Goal: Information Seeking & Learning: Learn about a topic

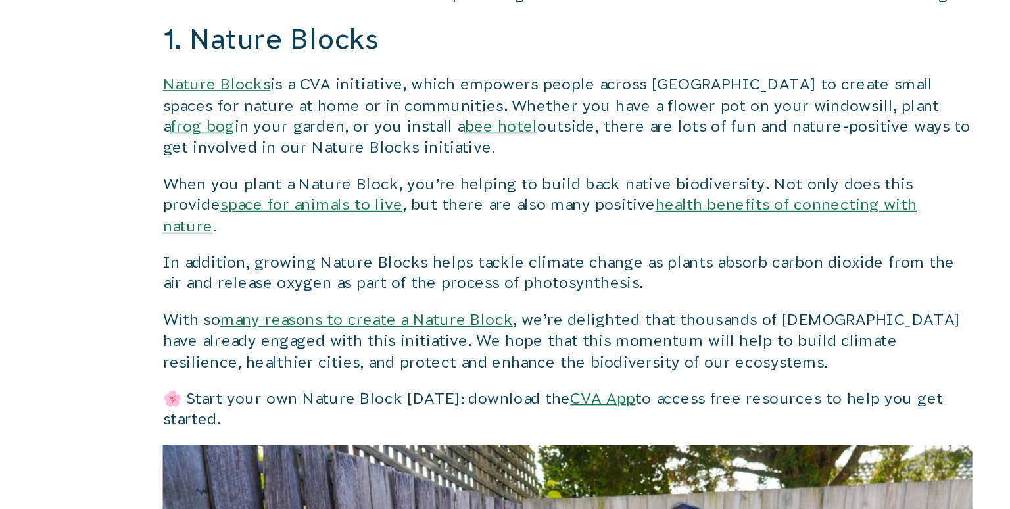
scroll to position [1500, 0]
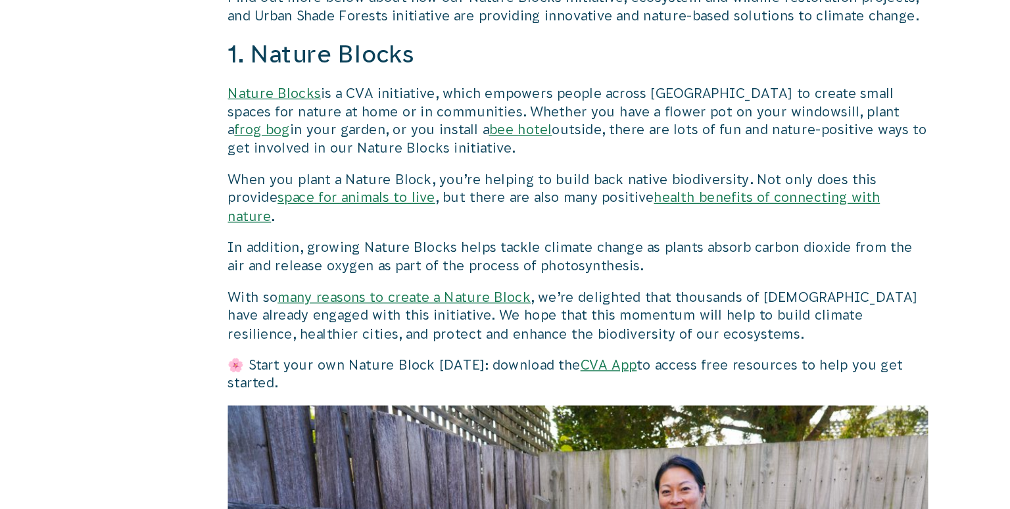
drag, startPoint x: 359, startPoint y: 124, endPoint x: 457, endPoint y: 174, distance: 110.0
click at [457, 174] on p "Nature Blocks is a CVA initiative, which empowers people across Australia to cr…" at bounding box center [564, 195] width 564 height 59
click at [286, 236] on p "When you plant a Nature Block, you’re helping to build back native biodiversity…" at bounding box center [564, 258] width 564 height 44
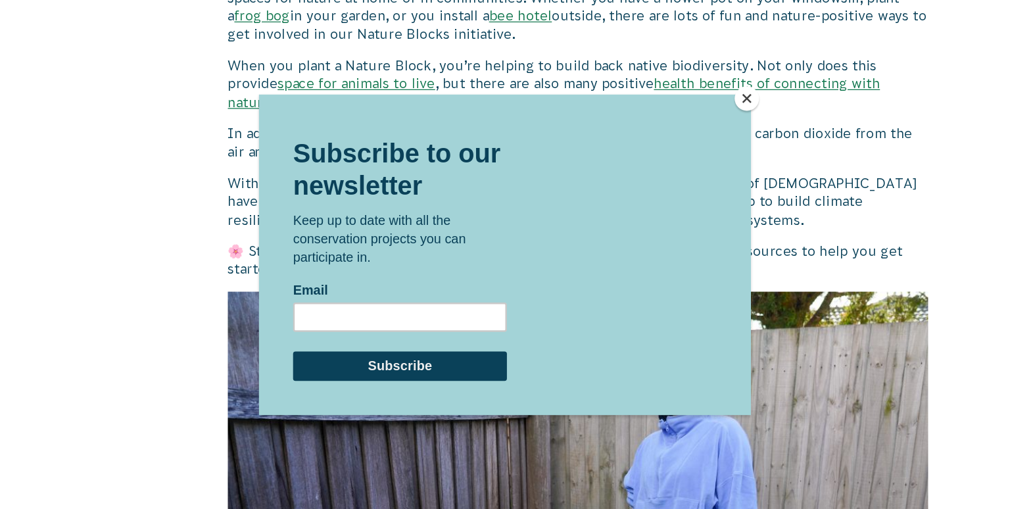
scroll to position [0, 0]
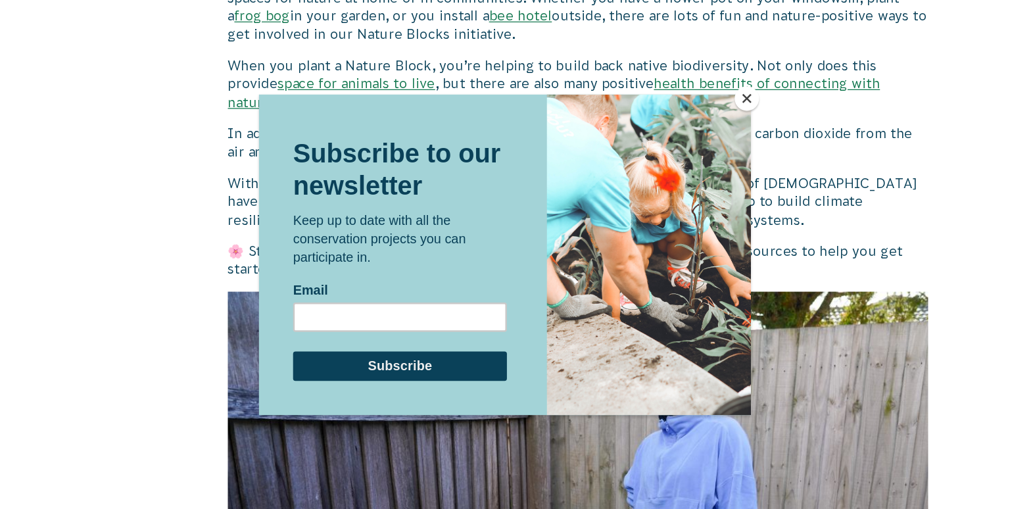
click at [699, 86] on button "Close" at bounding box center [700, 80] width 20 height 20
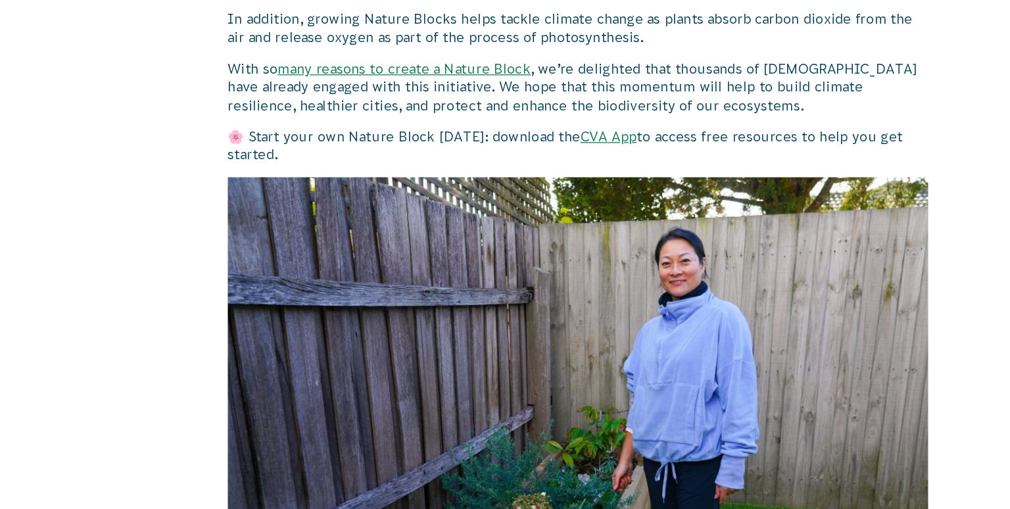
click at [570, 197] on link "CVA App" at bounding box center [588, 203] width 45 height 12
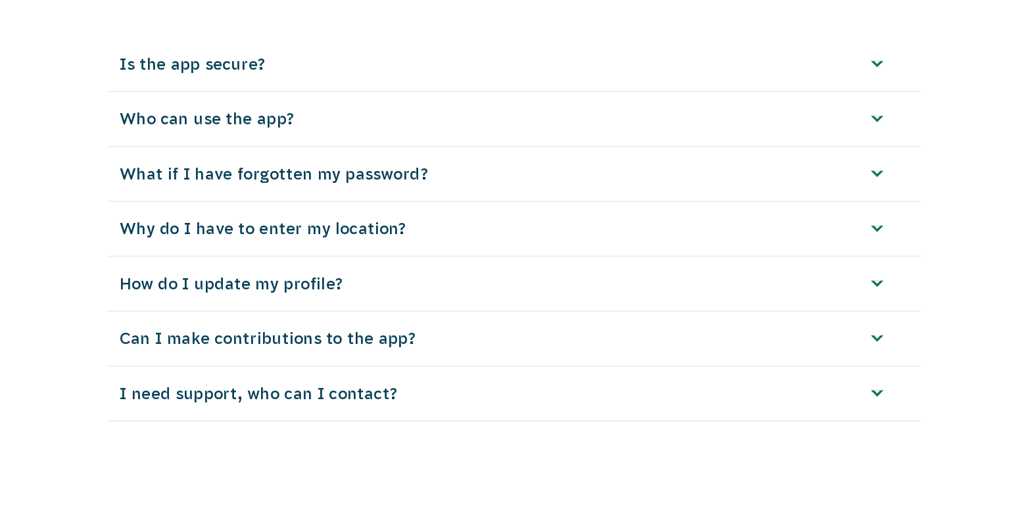
scroll to position [3646, 0]
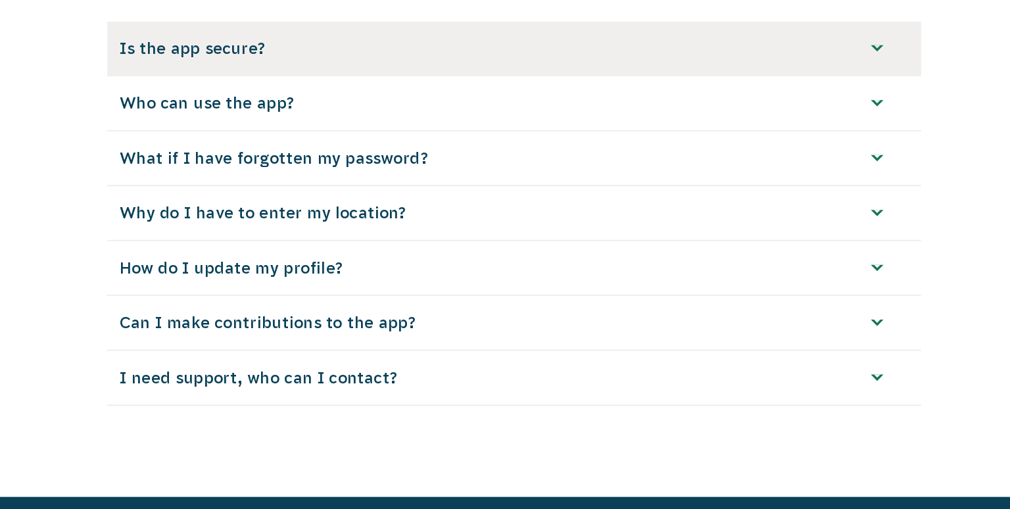
click at [196, 116] on link "Is the app secure?" at bounding box center [505, 122] width 682 height 45
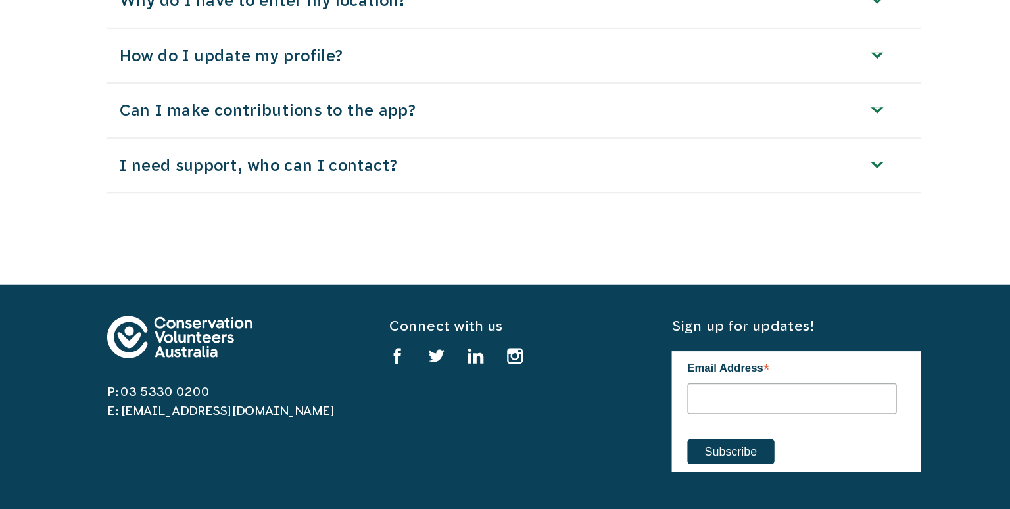
scroll to position [3948, 0]
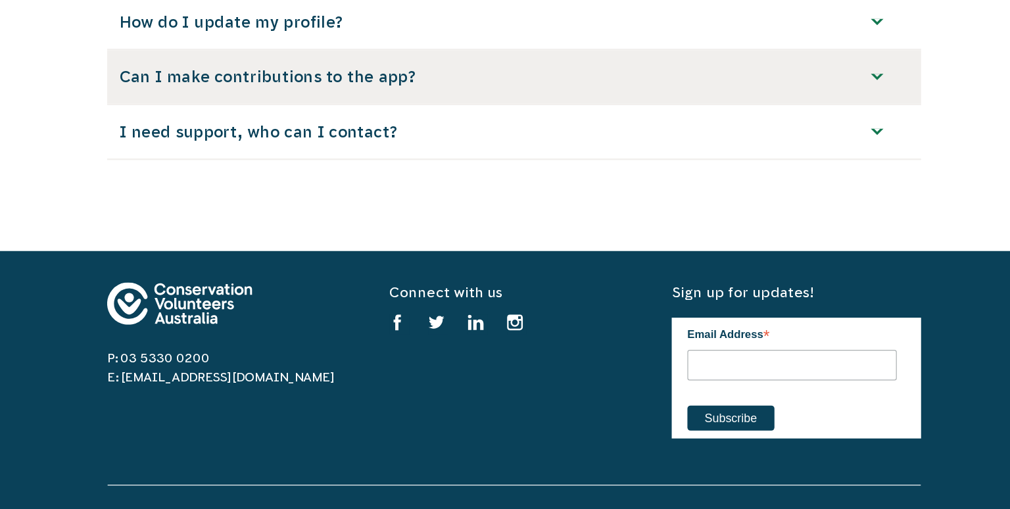
click at [214, 149] on link "Can I make contributions to the app?" at bounding box center [505, 146] width 682 height 45
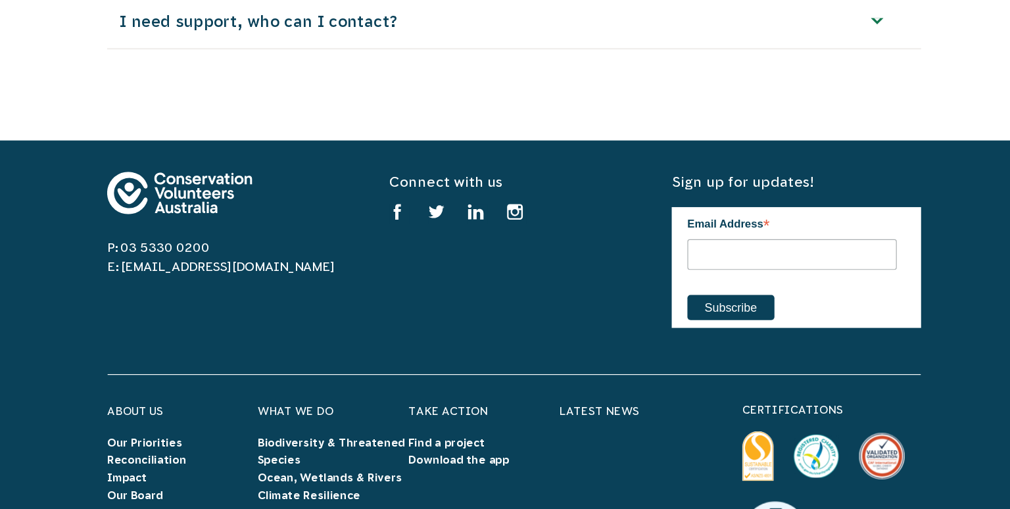
scroll to position [4179, 0]
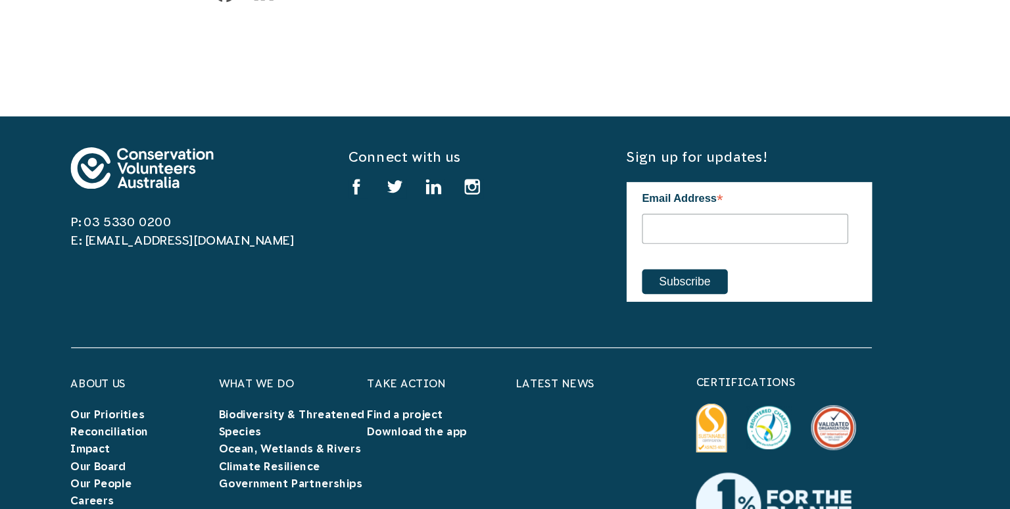
scroll to position [4005, 0]
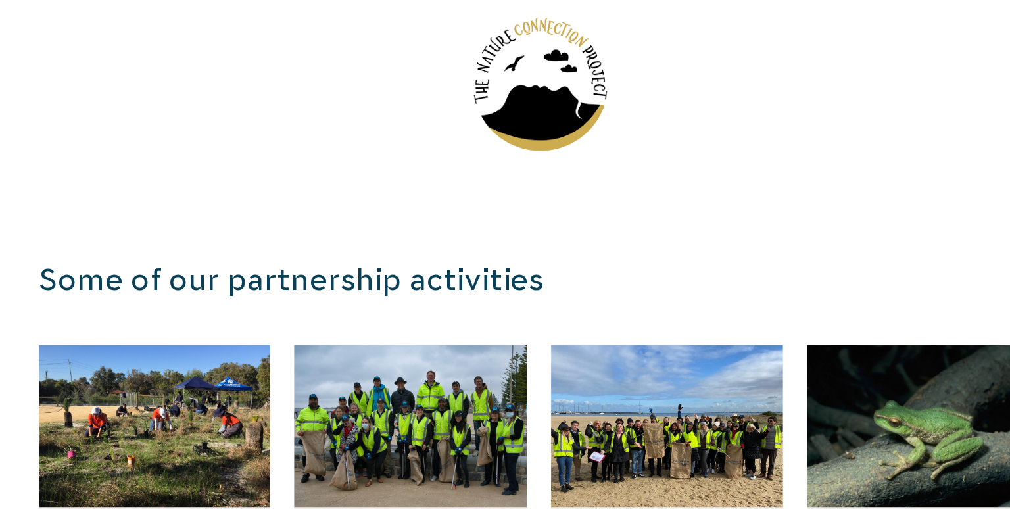
scroll to position [1921, 0]
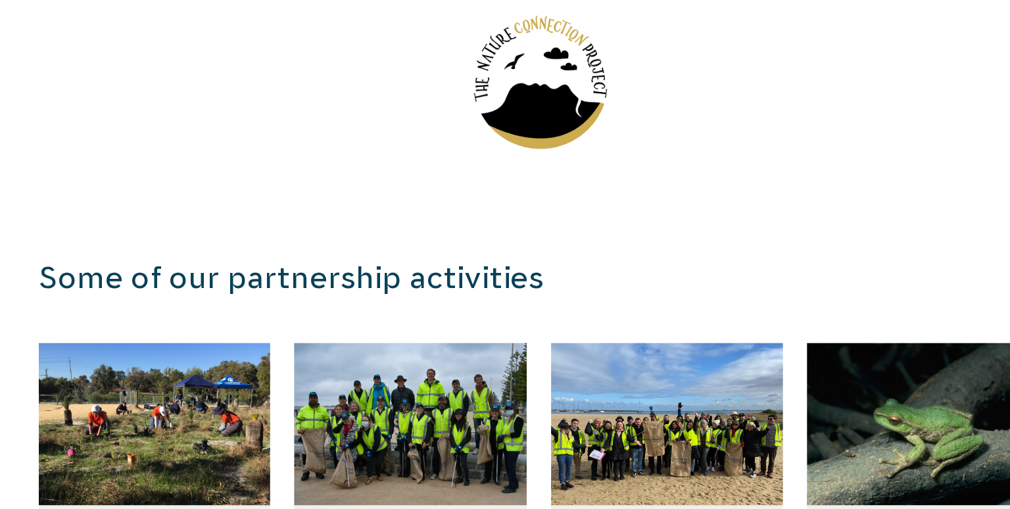
click at [490, 224] on img at bounding box center [505, 218] width 91 height 91
